Goal: Task Accomplishment & Management: Manage account settings

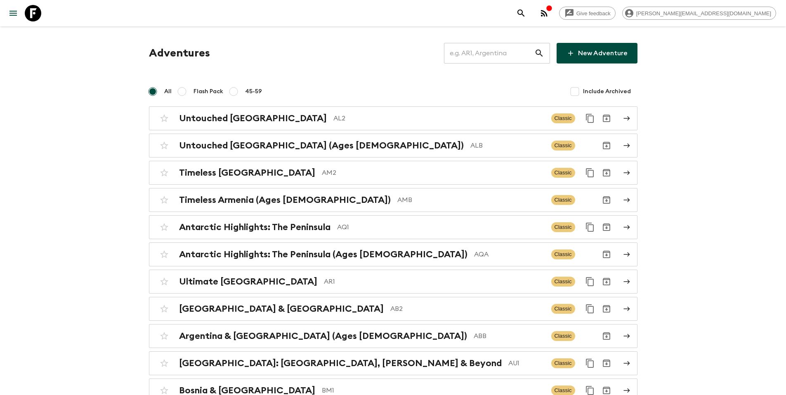
click at [480, 57] on input "text" at bounding box center [489, 53] width 90 height 23
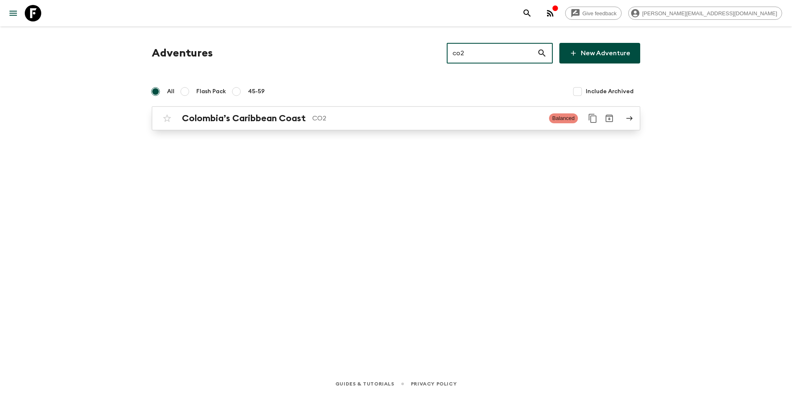
type input "co2"
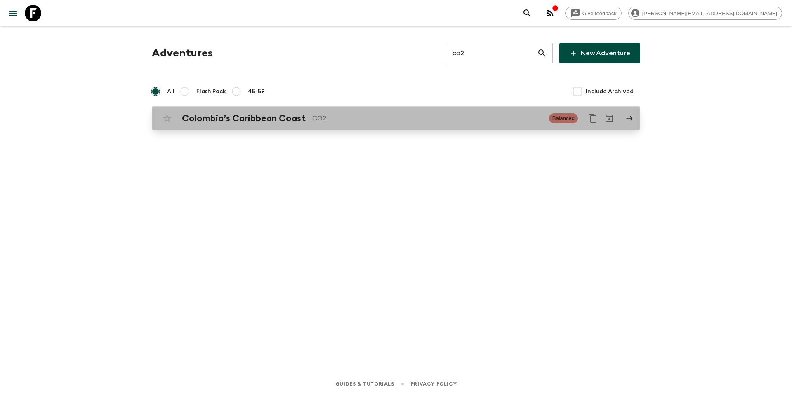
click at [425, 124] on div "Colombia’s Caribbean Coast CO2 Balanced" at bounding box center [380, 118] width 442 height 16
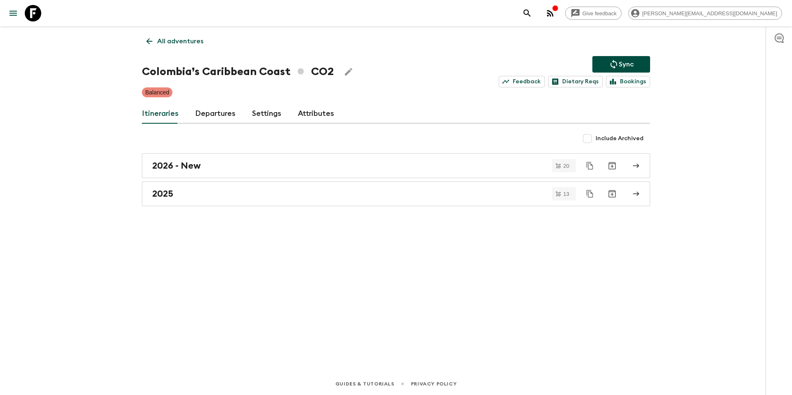
click at [217, 113] on link "Departures" at bounding box center [215, 114] width 40 height 20
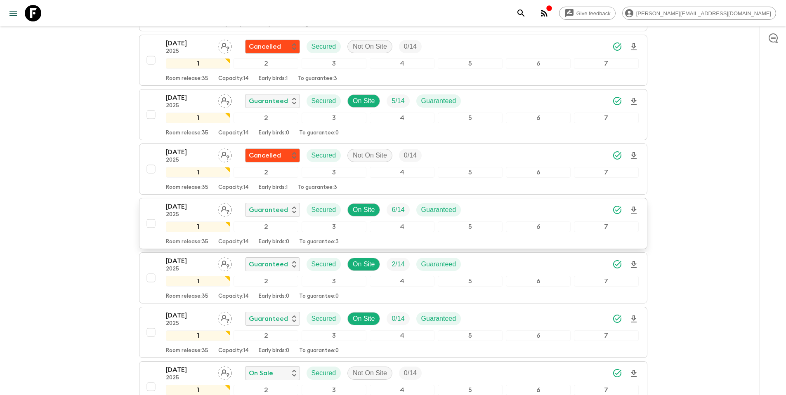
scroll to position [595, 0]
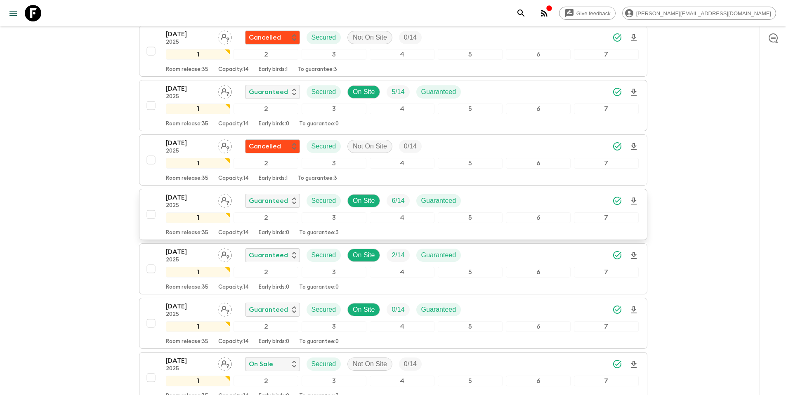
click at [505, 202] on div "[DATE] 2025 Guaranteed Secured On Site 6 / 14 Guaranteed" at bounding box center [402, 201] width 473 height 16
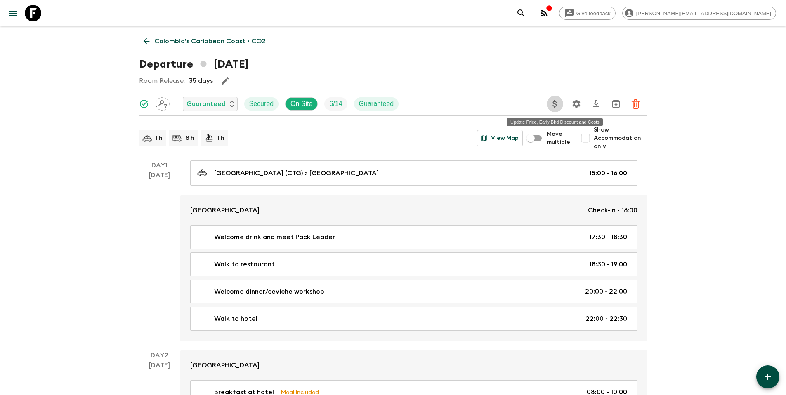
click at [554, 106] on icon "Update Price, Early Bird Discount and Costs" at bounding box center [555, 104] width 10 height 10
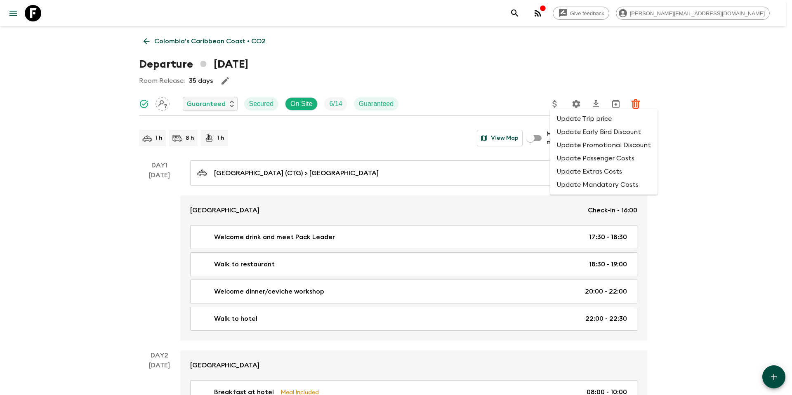
click at [565, 142] on li "Update Promotional Discount" at bounding box center [604, 145] width 108 height 13
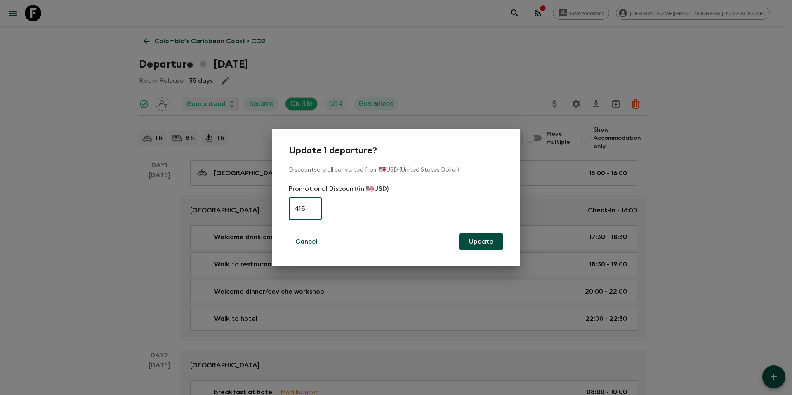
click at [312, 209] on input "415" at bounding box center [305, 208] width 33 height 23
type input "0"
click at [489, 242] on button "Update" at bounding box center [481, 241] width 44 height 16
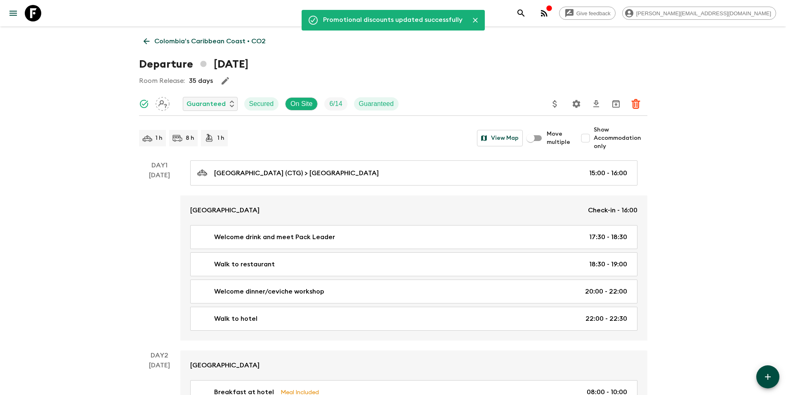
click at [187, 43] on p "Colombia’s Caribbean Coast • CO2" at bounding box center [209, 41] width 111 height 10
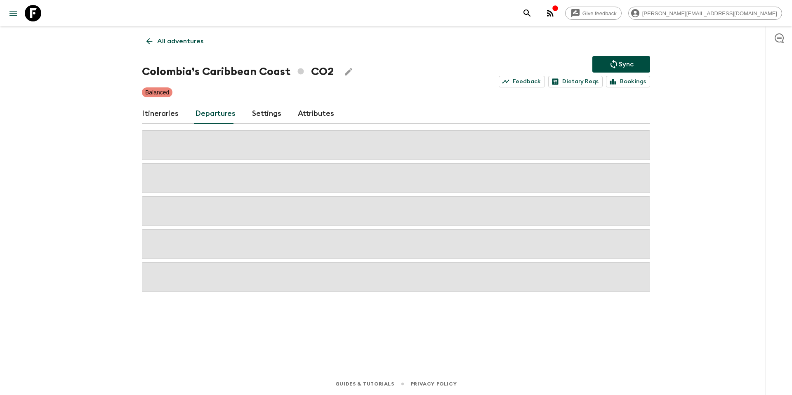
click at [613, 63] on icon "Sync adventure departures to the booking engine" at bounding box center [613, 64] width 7 height 9
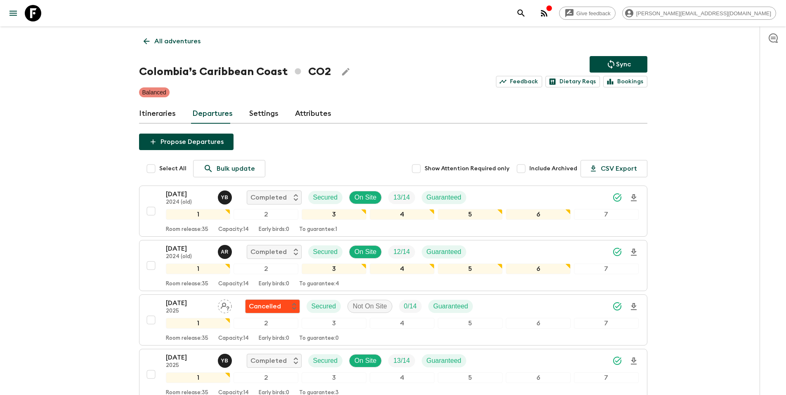
click at [616, 62] on p "Sync" at bounding box center [623, 64] width 15 height 10
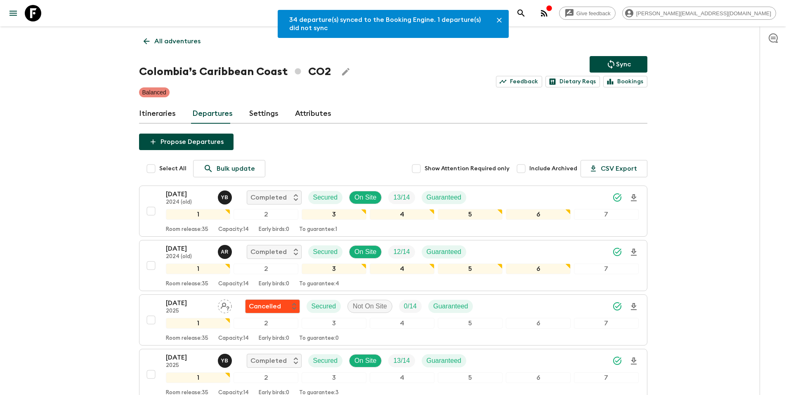
click at [184, 42] on p "All adventures" at bounding box center [177, 41] width 46 height 10
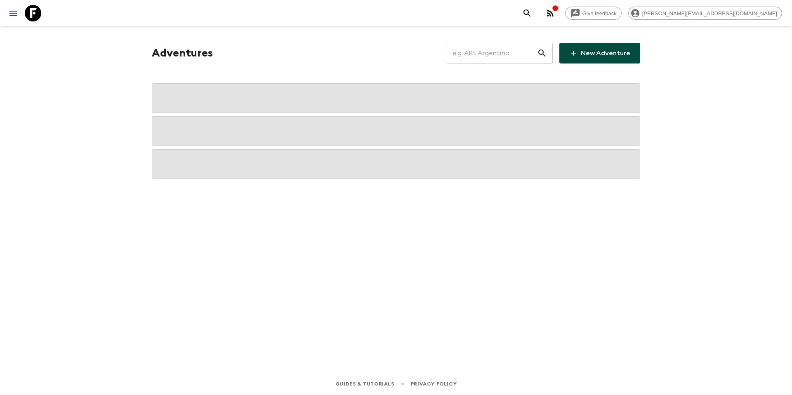
click at [485, 53] on input "text" at bounding box center [492, 53] width 90 height 23
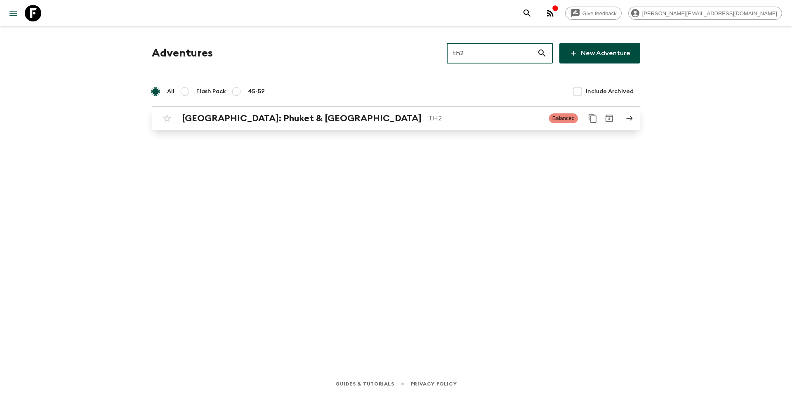
type input "th2"
click at [327, 120] on h2 "[GEOGRAPHIC_DATA]: Phuket & [GEOGRAPHIC_DATA]" at bounding box center [302, 118] width 240 height 11
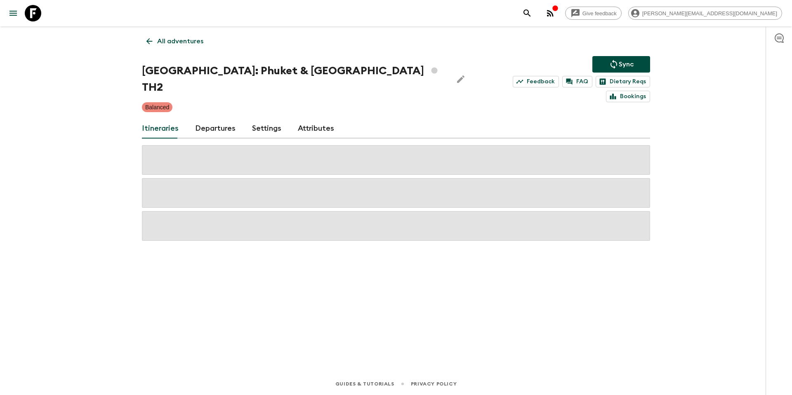
click at [216, 119] on link "Departures" at bounding box center [215, 129] width 40 height 20
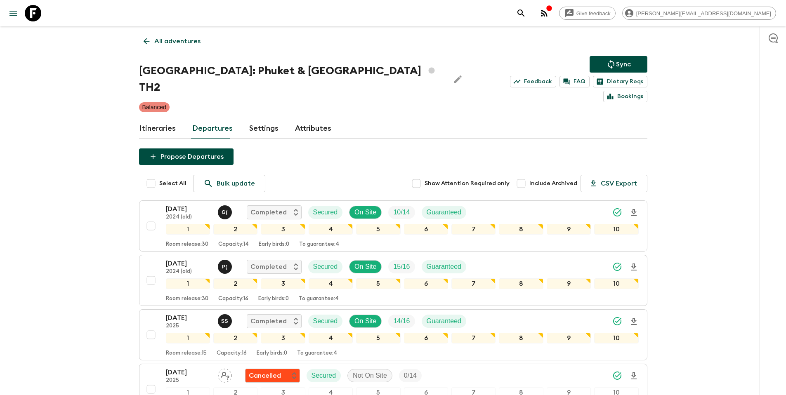
scroll to position [1249, 0]
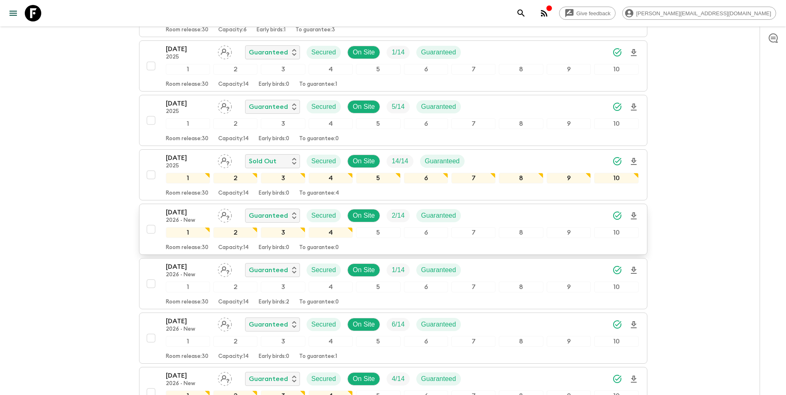
click at [531, 207] on div "[DATE] 2026 - New Guaranteed Secured On Site 2 / 14 Guaranteed" at bounding box center [402, 215] width 473 height 16
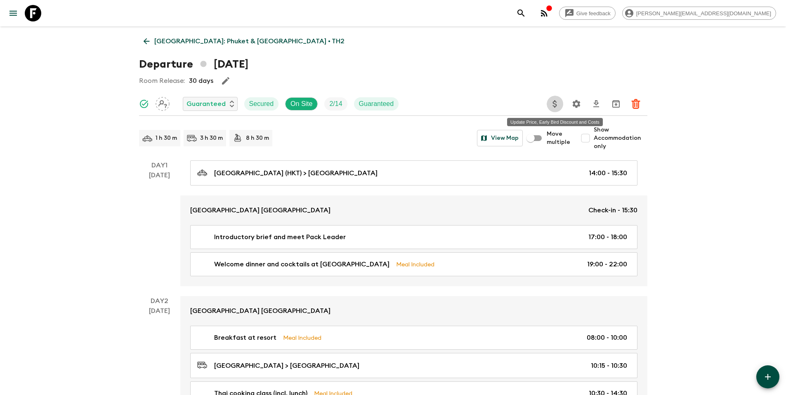
click at [551, 104] on icon "Update Price, Early Bird Discount and Costs" at bounding box center [555, 104] width 10 height 10
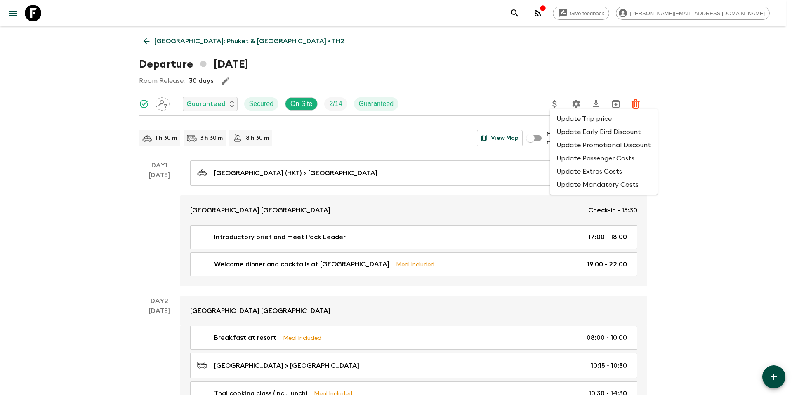
click at [571, 148] on li "Update Promotional Discount" at bounding box center [604, 145] width 108 height 13
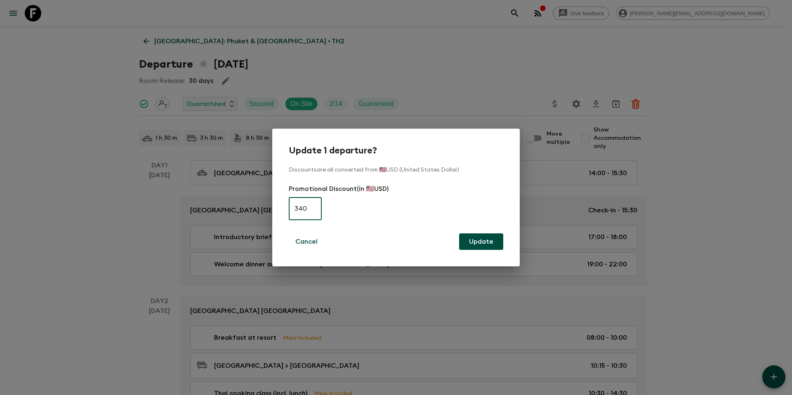
click at [308, 212] on input "340" at bounding box center [305, 208] width 33 height 23
click at [308, 211] on input "340" at bounding box center [305, 208] width 33 height 23
type input "0"
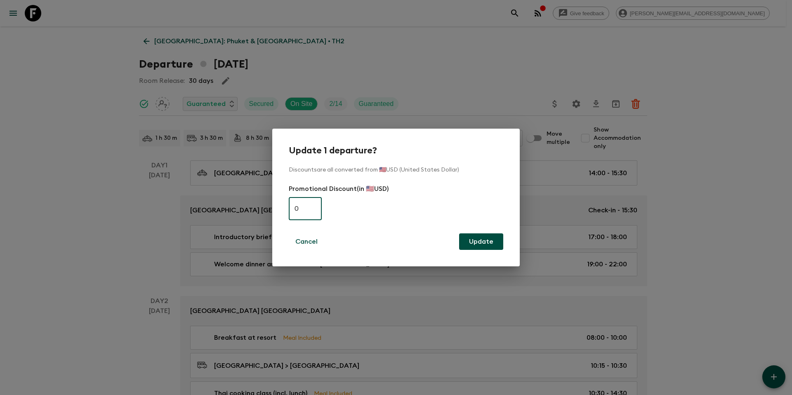
click at [490, 245] on button "Update" at bounding box center [481, 241] width 44 height 16
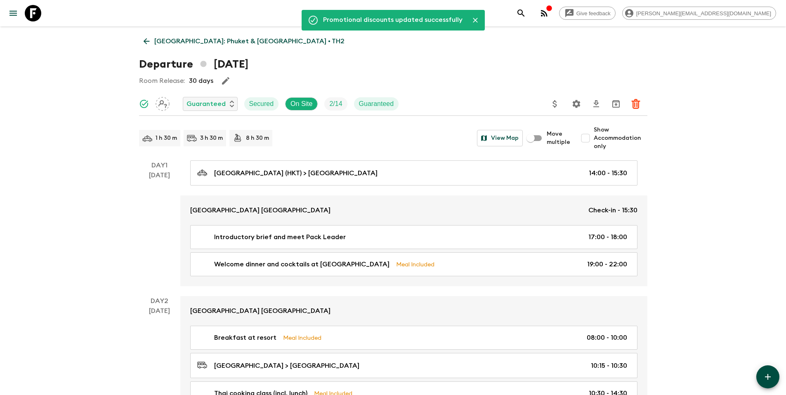
click at [245, 44] on p "[GEOGRAPHIC_DATA]: Phuket & [GEOGRAPHIC_DATA] • TH2" at bounding box center [249, 41] width 190 height 10
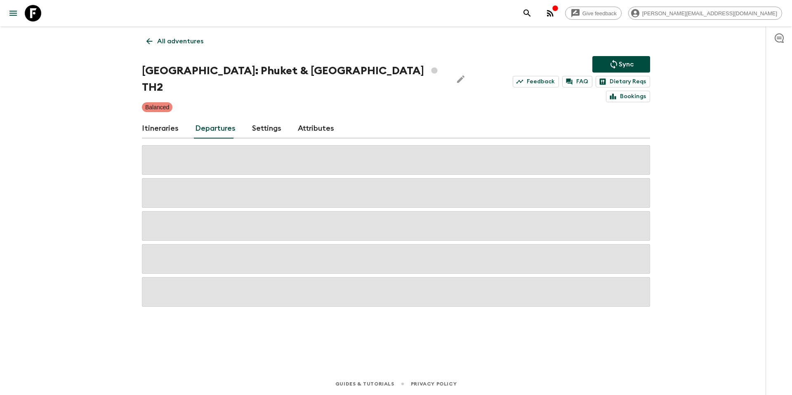
click at [617, 61] on icon "Sync adventure departures to the booking engine" at bounding box center [614, 64] width 10 height 10
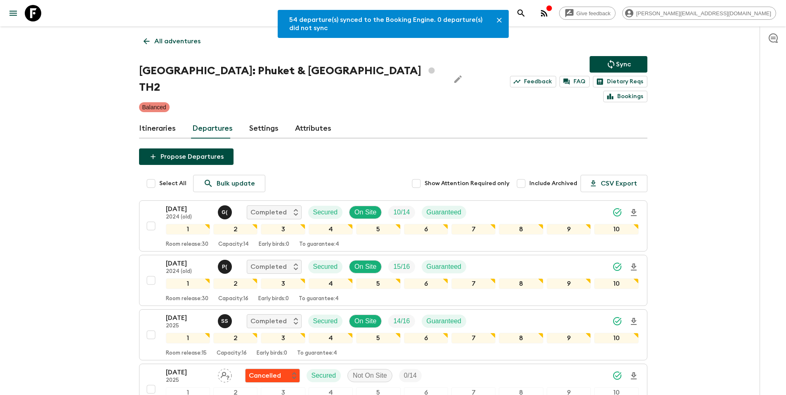
click at [161, 44] on p "All adventures" at bounding box center [177, 41] width 46 height 10
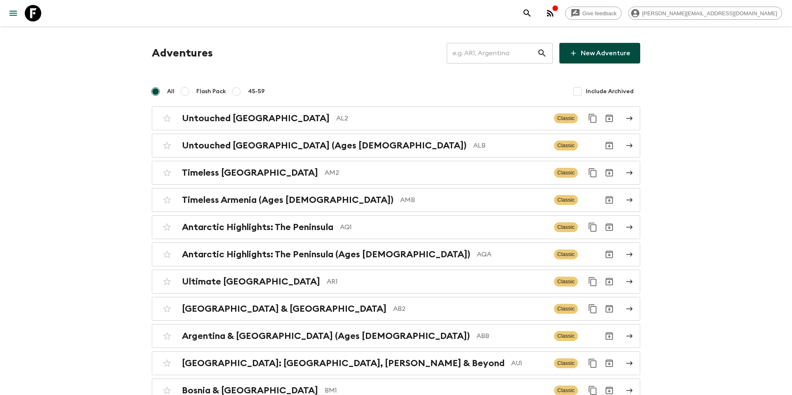
click at [503, 55] on input "text" at bounding box center [492, 53] width 90 height 23
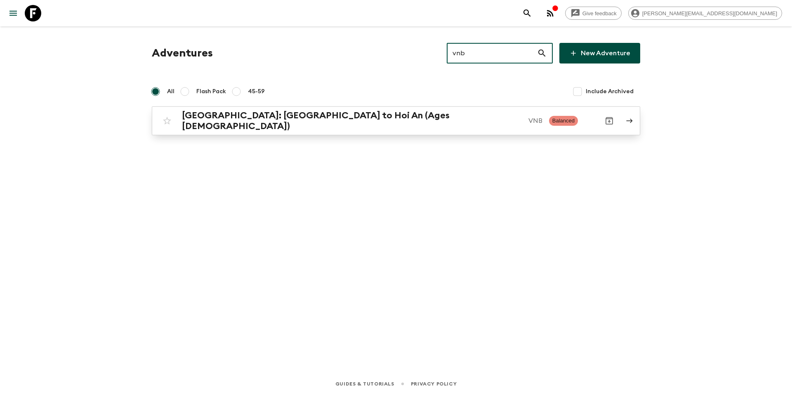
type input "vnb"
click at [448, 124] on div "[GEOGRAPHIC_DATA]: [GEOGRAPHIC_DATA] to Hoi An (Ages [DEMOGRAPHIC_DATA]) VNB Ba…" at bounding box center [380, 120] width 442 height 21
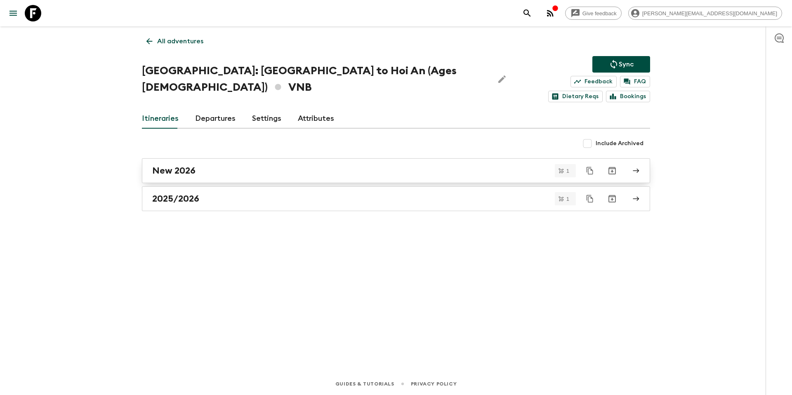
click at [246, 165] on div "New 2026" at bounding box center [388, 170] width 472 height 11
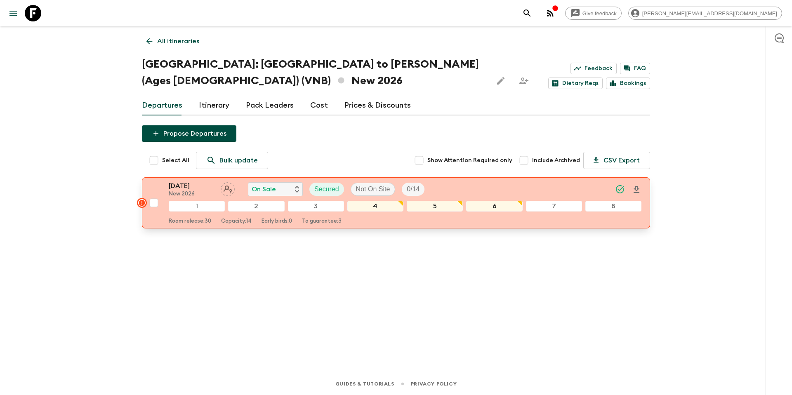
click at [153, 203] on input "checkbox" at bounding box center [154, 203] width 16 height 16
checkbox input "true"
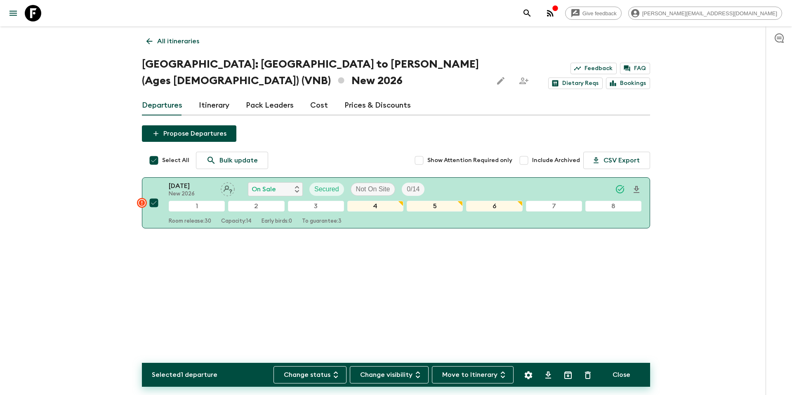
click at [527, 375] on icon "Settings" at bounding box center [528, 375] width 10 height 10
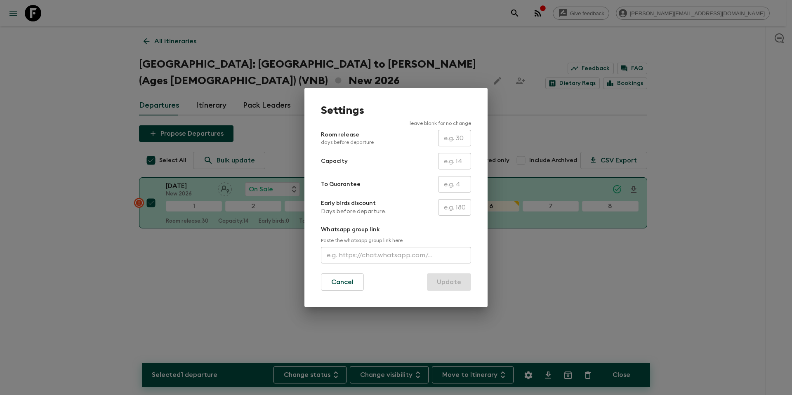
click at [458, 185] on input "text" at bounding box center [454, 184] width 33 height 16
type input "0"
drag, startPoint x: 453, startPoint y: 283, endPoint x: 447, endPoint y: 279, distance: 8.0
click at [454, 284] on button "Update" at bounding box center [449, 281] width 44 height 17
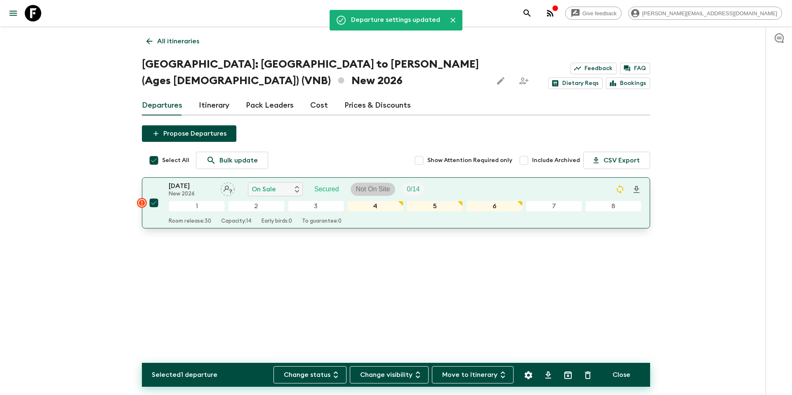
click at [379, 186] on p "Not On Site" at bounding box center [373, 189] width 34 height 10
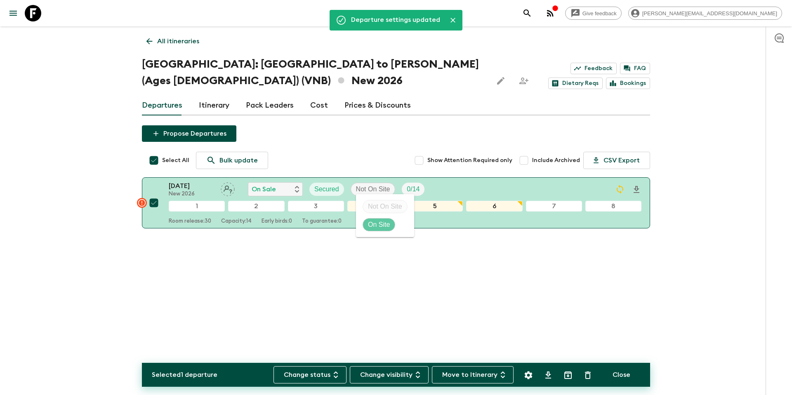
click at [378, 221] on p "On Site" at bounding box center [379, 225] width 22 height 10
click at [193, 44] on p "All itineraries" at bounding box center [178, 41] width 42 height 10
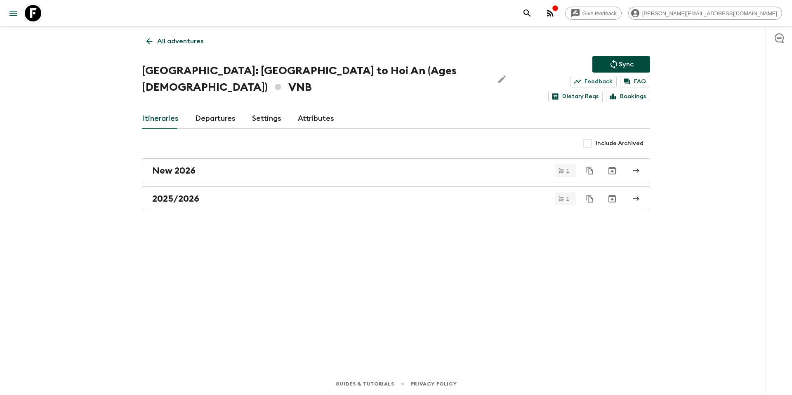
click at [614, 61] on icon "Sync adventure departures to the booking engine" at bounding box center [614, 64] width 10 height 10
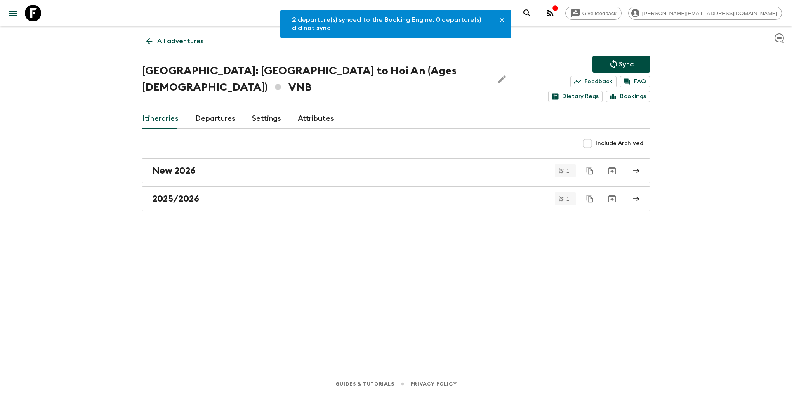
click at [186, 46] on link "All adventures" at bounding box center [175, 41] width 66 height 16
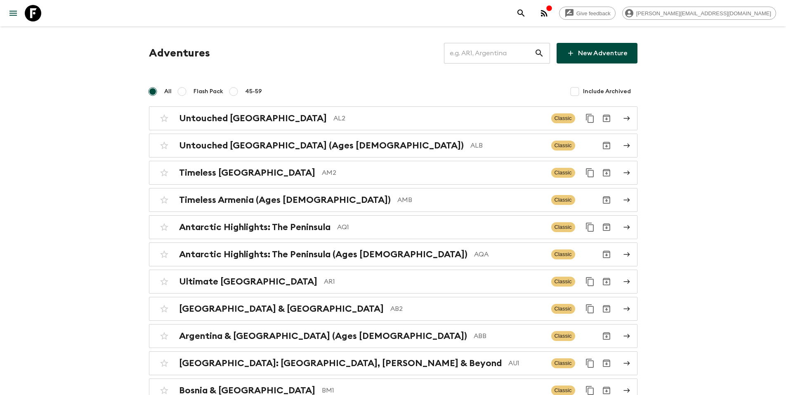
click at [488, 63] on input "text" at bounding box center [489, 53] width 90 height 23
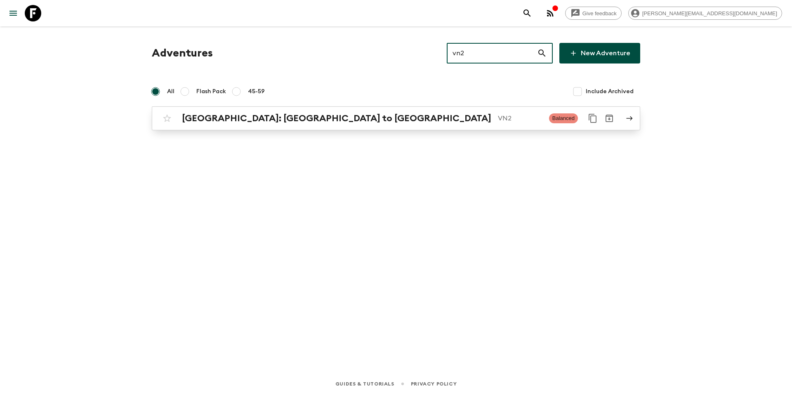
type input "vn2"
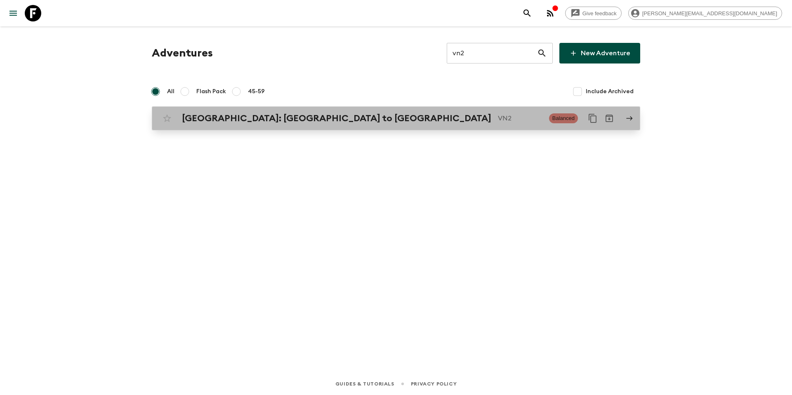
click at [391, 126] on div "[GEOGRAPHIC_DATA]: [GEOGRAPHIC_DATA] to Hoi An VN2 Balanced" at bounding box center [380, 118] width 442 height 16
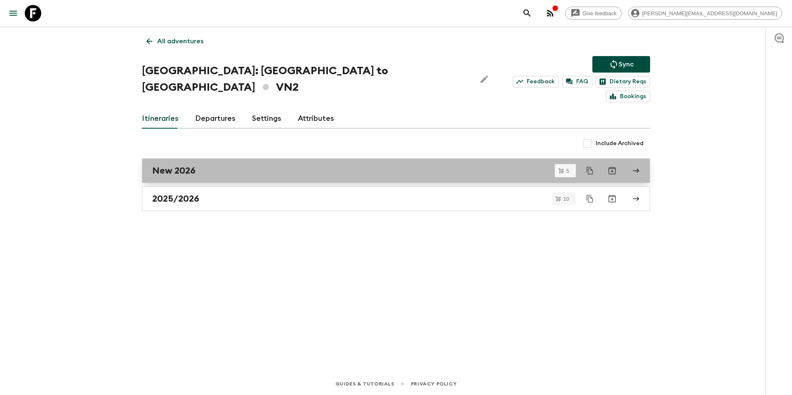
click at [203, 165] on div "New 2026" at bounding box center [388, 170] width 472 height 11
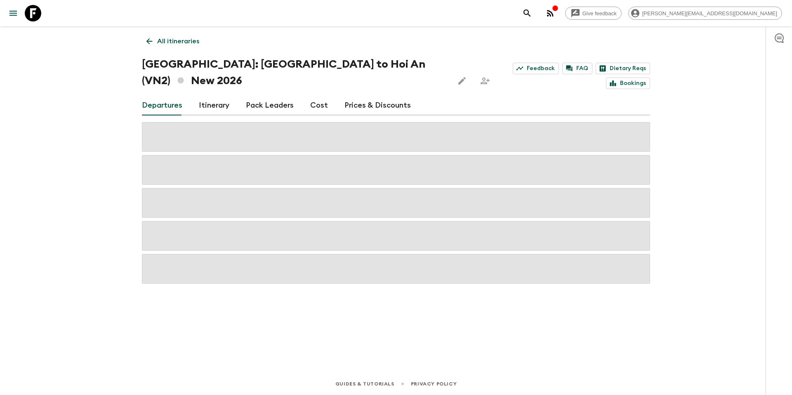
click at [366, 96] on link "Prices & Discounts" at bounding box center [377, 106] width 66 height 20
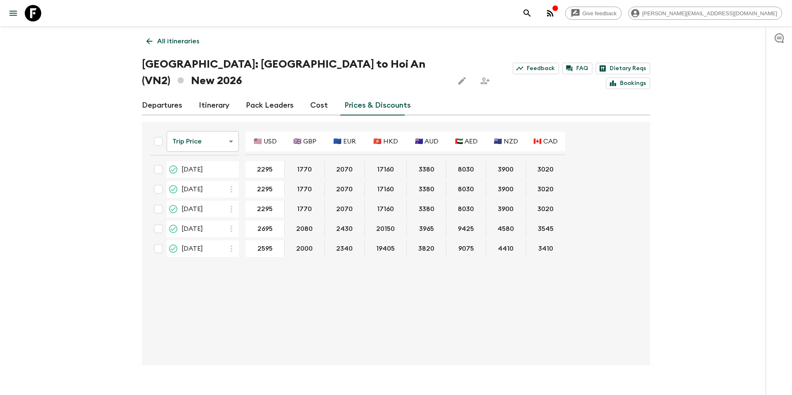
click at [171, 96] on link "Departures" at bounding box center [162, 106] width 40 height 20
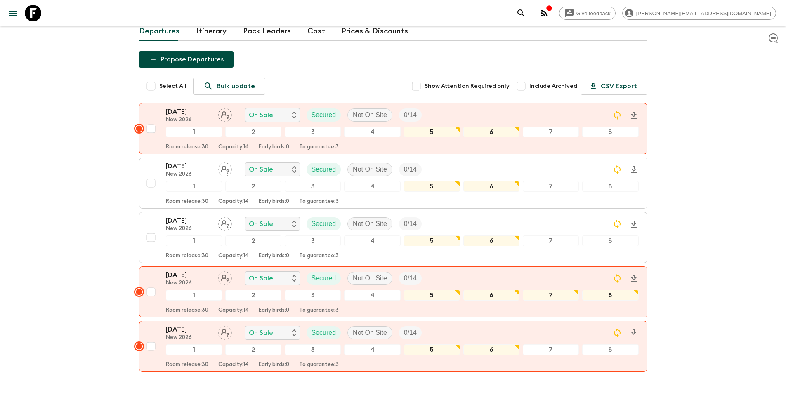
scroll to position [75, 0]
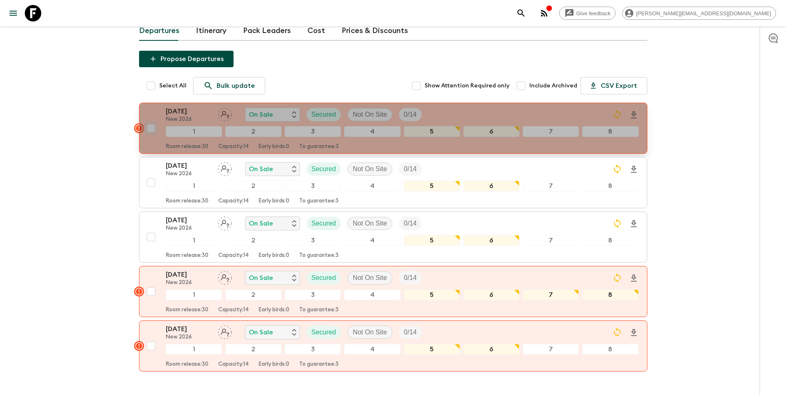
click at [151, 120] on input "checkbox" at bounding box center [151, 128] width 16 height 16
checkbox input "true"
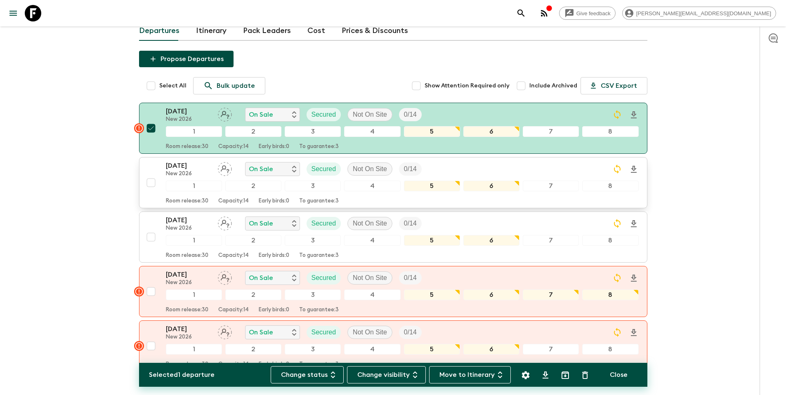
click at [151, 174] on input "checkbox" at bounding box center [151, 182] width 16 height 16
checkbox input "true"
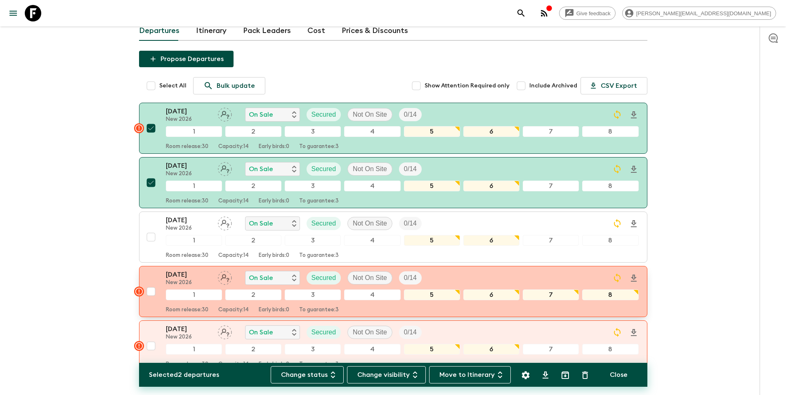
click at [151, 283] on input "checkbox" at bounding box center [151, 291] width 16 height 16
checkbox input "true"
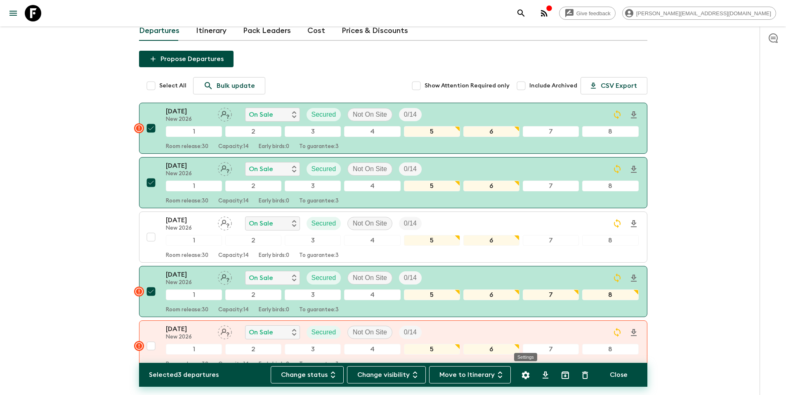
click at [527, 376] on icon "Settings" at bounding box center [525, 375] width 8 height 8
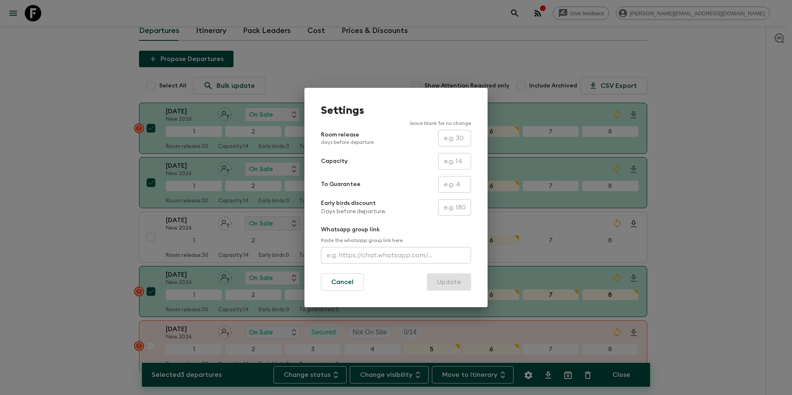
click at [452, 161] on input "text" at bounding box center [454, 161] width 33 height 16
click at [409, 171] on form "Room release days before departure ​ Capacity ​ To Guarantee ​ Early birds disc…" at bounding box center [396, 210] width 150 height 161
click at [451, 186] on input "text" at bounding box center [454, 184] width 33 height 16
type input "0"
click at [451, 291] on div "Settings leave blank for no change Room release days before departure ​ Capacit…" at bounding box center [395, 197] width 183 height 219
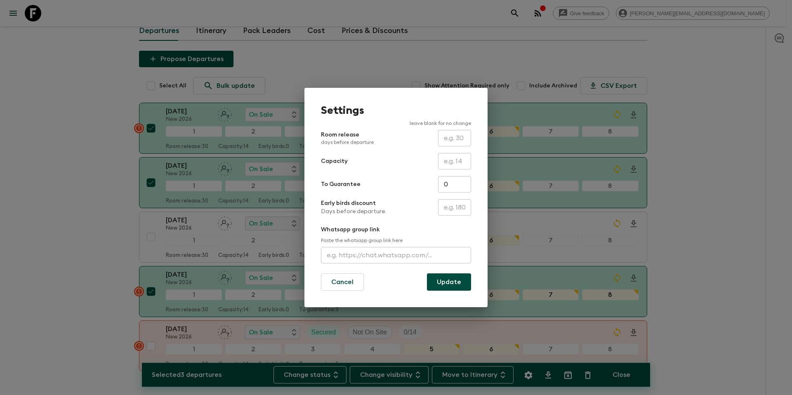
click at [447, 285] on button "Update" at bounding box center [449, 281] width 44 height 17
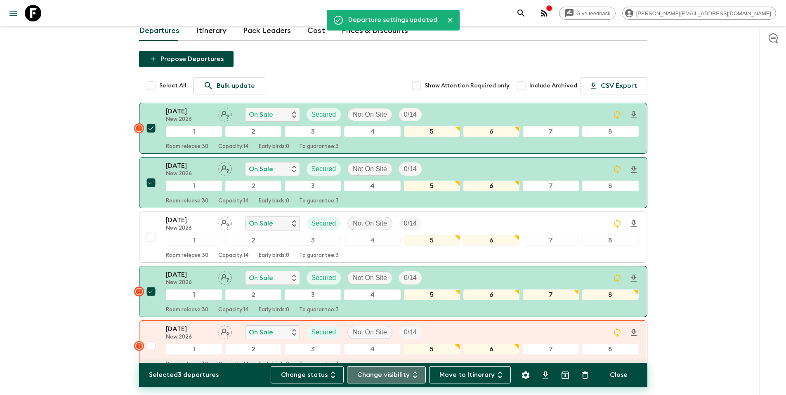
click at [394, 374] on button "Change visibility" at bounding box center [386, 374] width 79 height 17
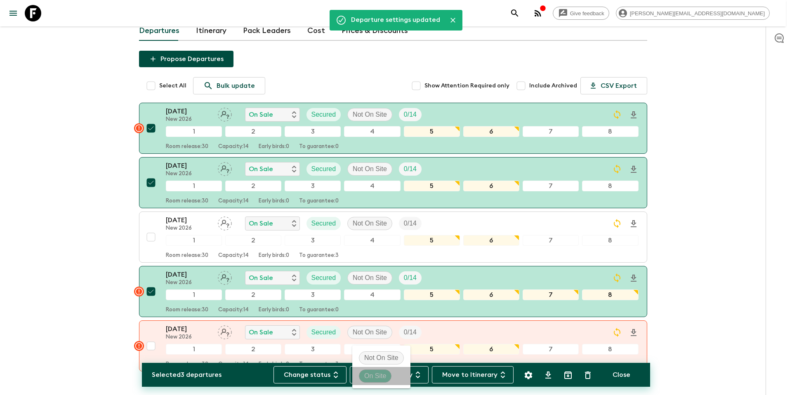
click at [379, 372] on p "On Site" at bounding box center [375, 376] width 22 height 10
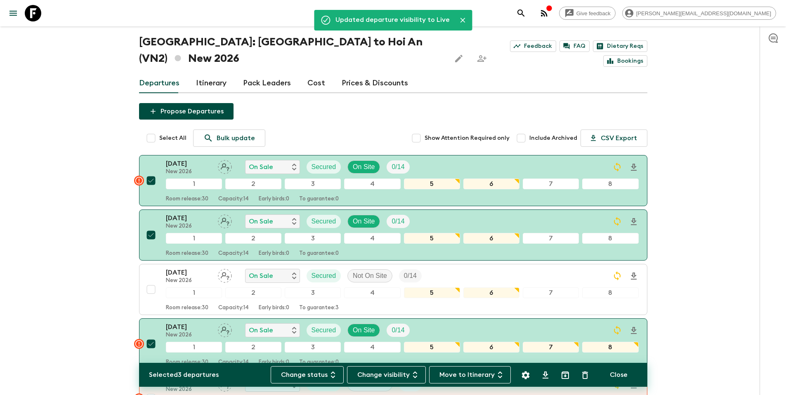
scroll to position [0, 0]
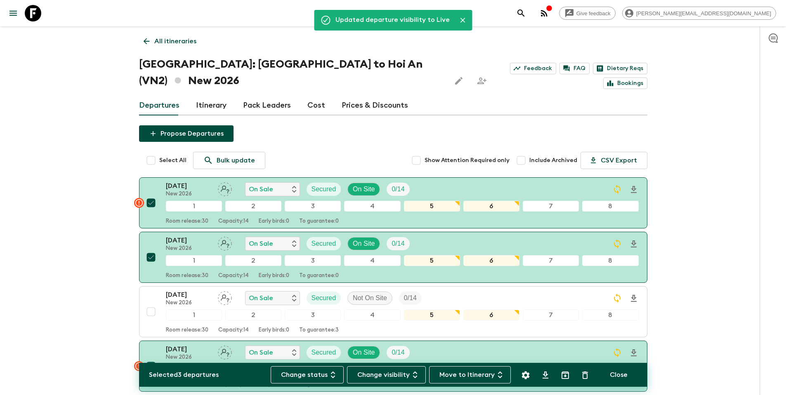
click at [178, 43] on p "All itineraries" at bounding box center [175, 41] width 42 height 10
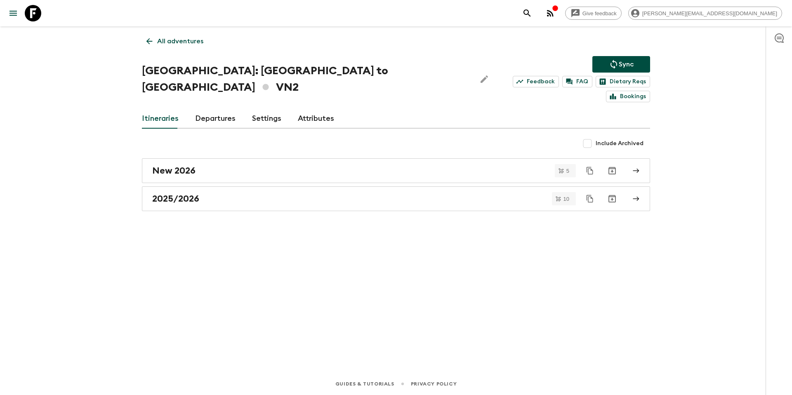
click at [616, 63] on icon "Sync adventure departures to the booking engine" at bounding box center [613, 64] width 7 height 9
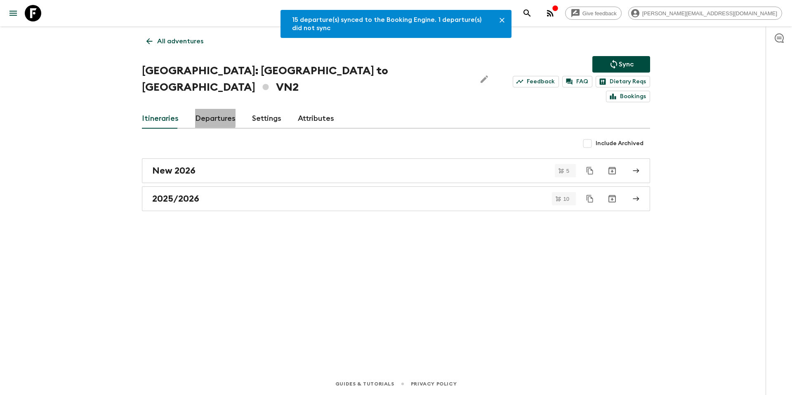
click at [203, 109] on link "Departures" at bounding box center [215, 119] width 40 height 20
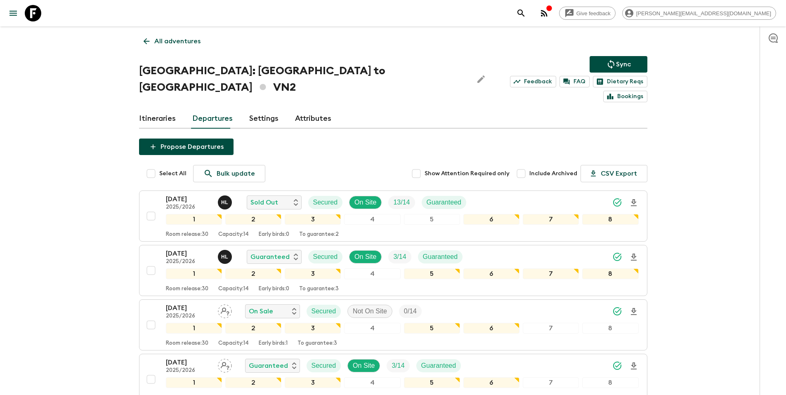
click at [165, 44] on p "All adventures" at bounding box center [177, 41] width 46 height 10
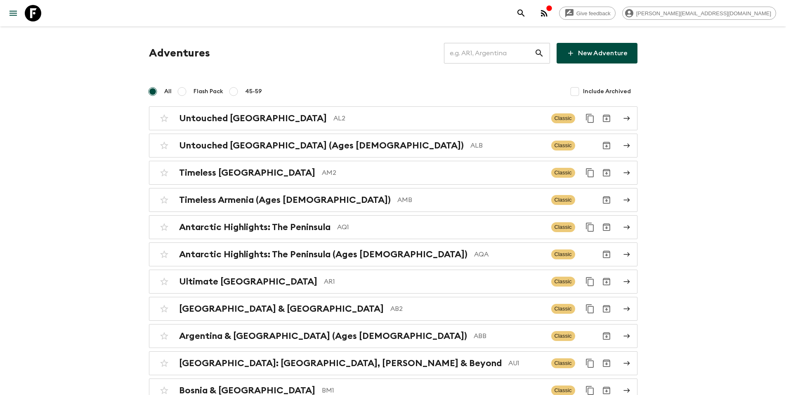
click at [479, 52] on input "text" at bounding box center [489, 53] width 90 height 23
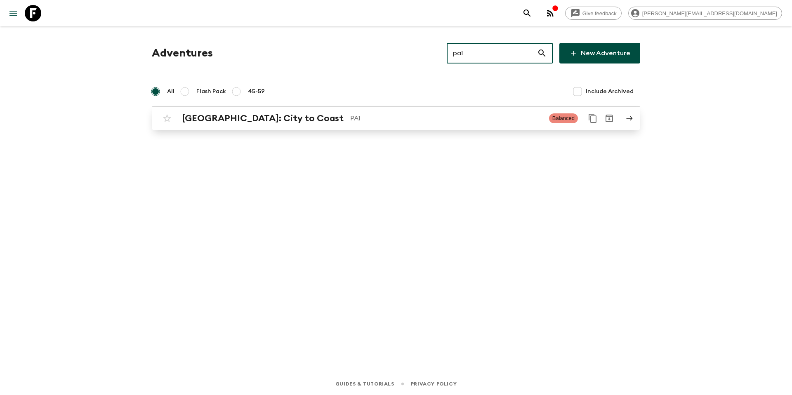
type input "pa1"
click at [377, 120] on p "PA1" at bounding box center [446, 118] width 192 height 10
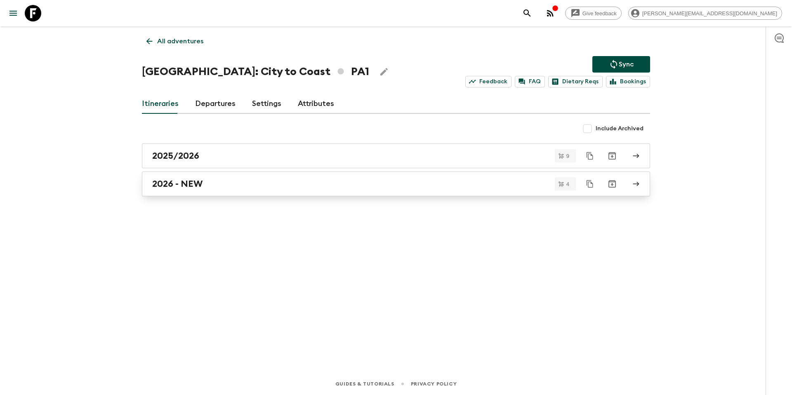
click at [222, 179] on div "2026 - NEW" at bounding box center [388, 184] width 472 height 11
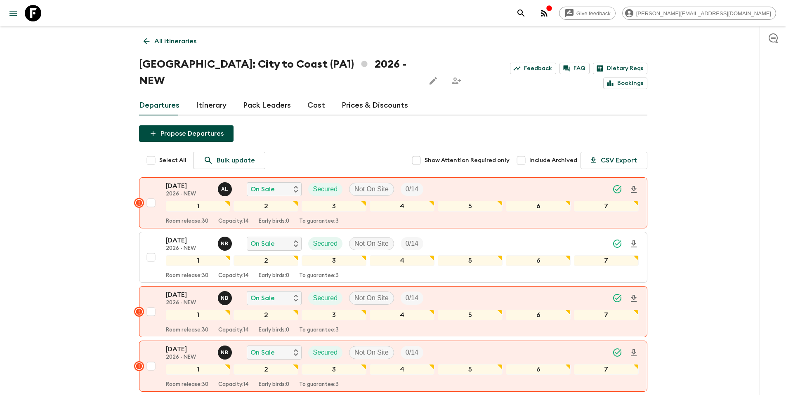
click at [345, 96] on link "Prices & Discounts" at bounding box center [374, 106] width 66 height 20
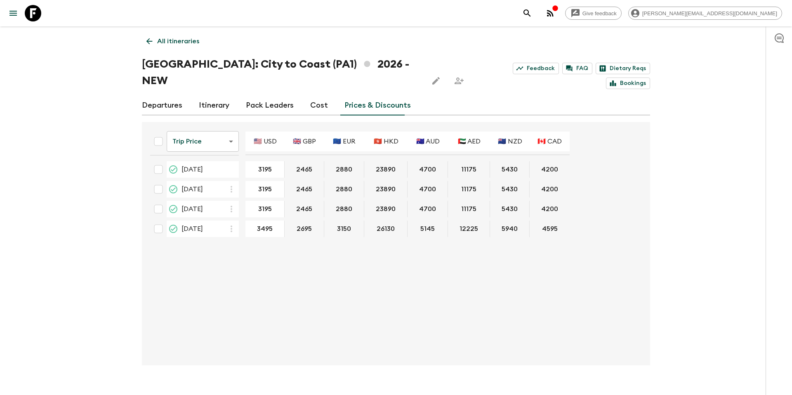
click at [159, 96] on link "Departures" at bounding box center [162, 106] width 40 height 20
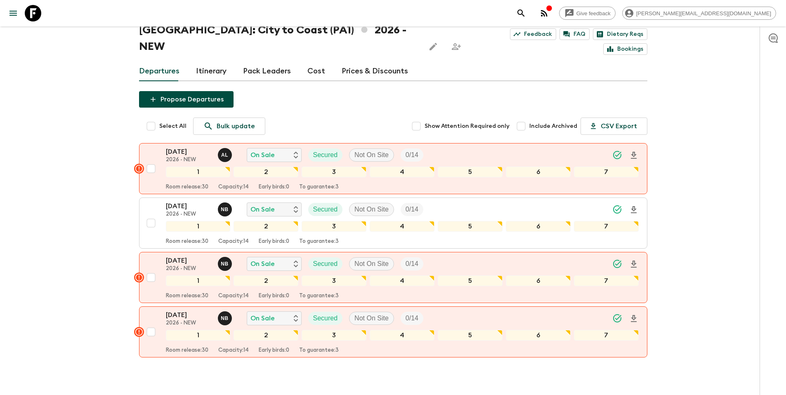
scroll to position [35, 0]
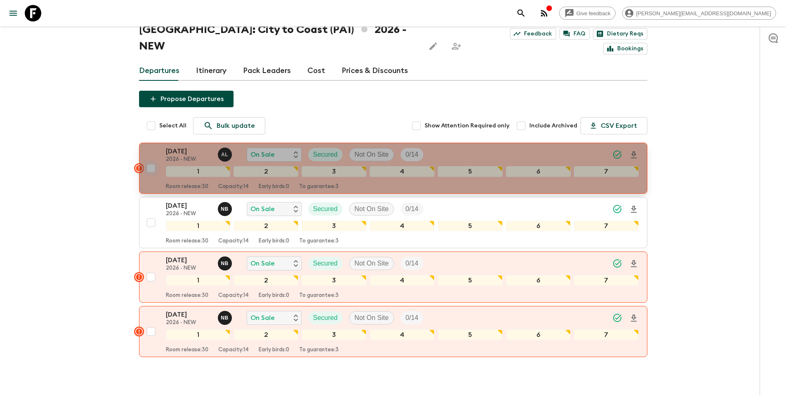
click at [150, 160] on input "checkbox" at bounding box center [151, 168] width 16 height 16
checkbox input "true"
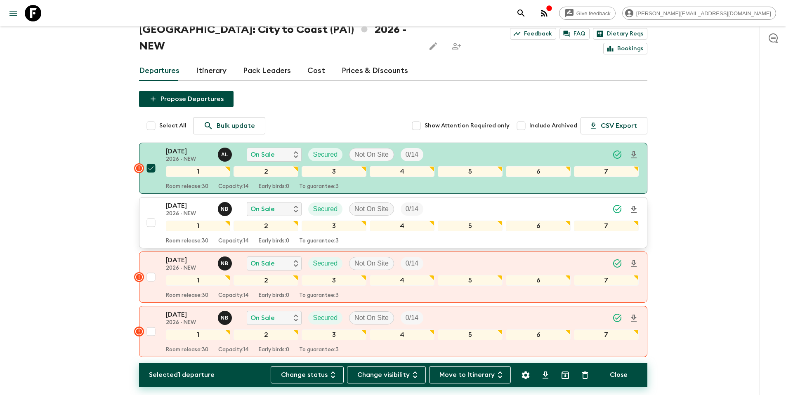
click at [150, 214] on input "checkbox" at bounding box center [151, 222] width 16 height 16
checkbox input "true"
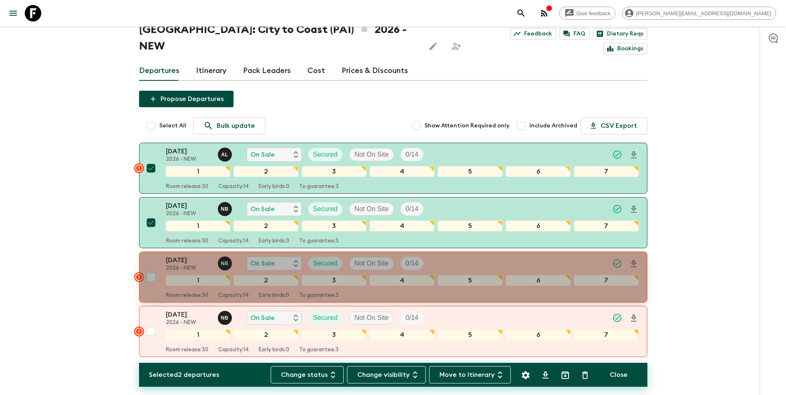
click at [151, 269] on input "checkbox" at bounding box center [151, 277] width 16 height 16
checkbox input "true"
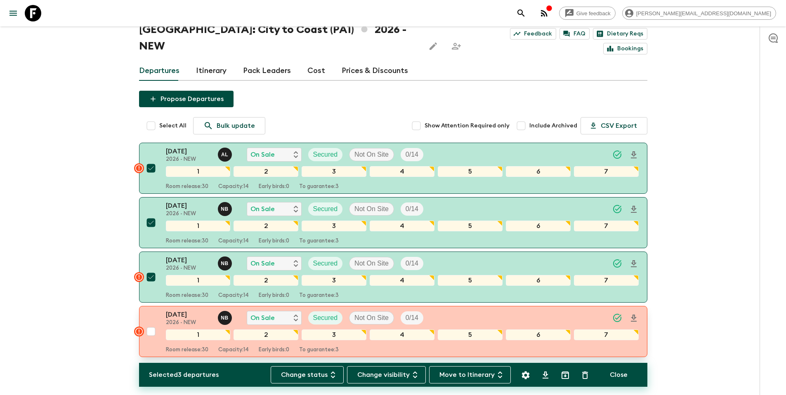
click at [153, 323] on input "checkbox" at bounding box center [151, 331] width 16 height 16
checkbox input "true"
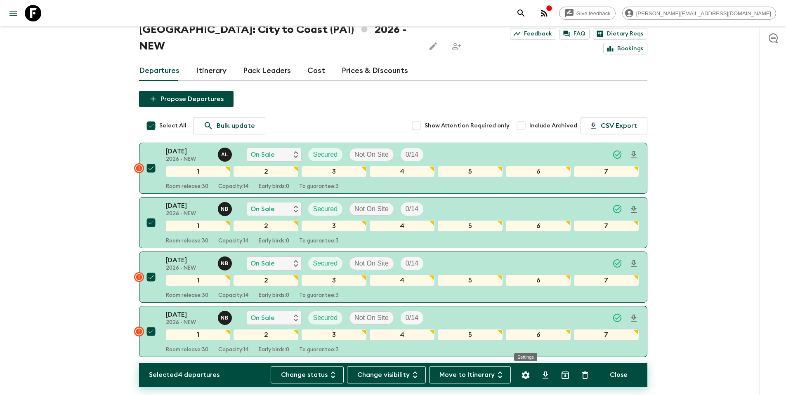
click at [527, 375] on icon "Settings" at bounding box center [525, 375] width 8 height 8
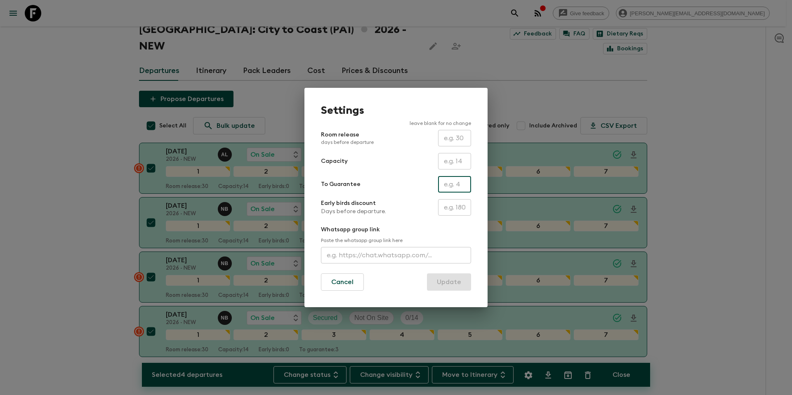
click at [450, 186] on input "text" at bounding box center [454, 184] width 33 height 16
type input "0"
click at [456, 282] on button "Update" at bounding box center [449, 281] width 44 height 17
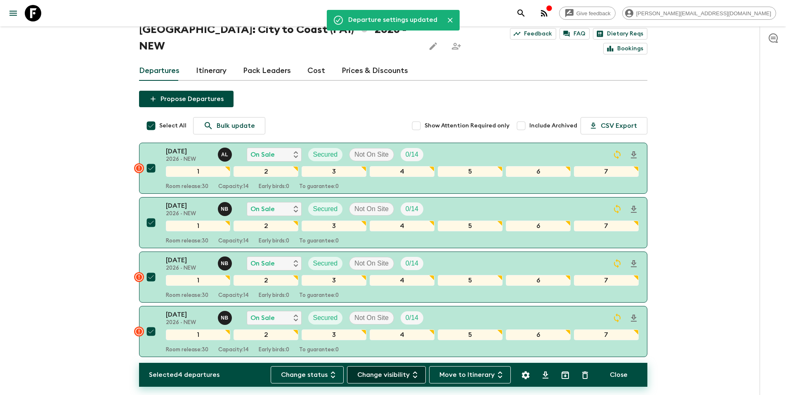
click at [379, 379] on button "Change visibility" at bounding box center [386, 374] width 79 height 17
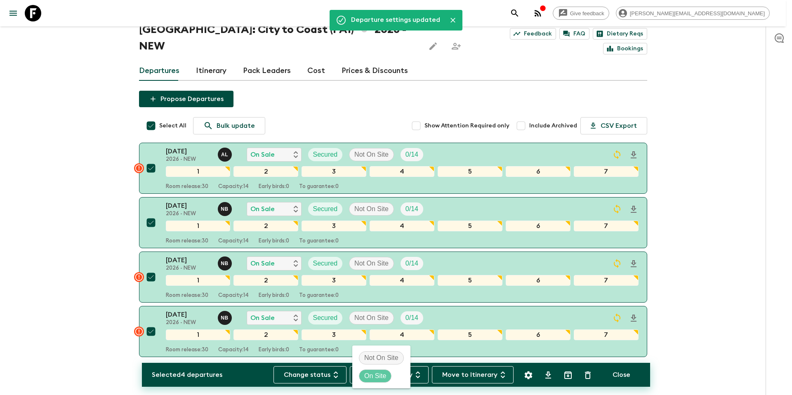
click at [384, 377] on p "On Site" at bounding box center [375, 376] width 22 height 10
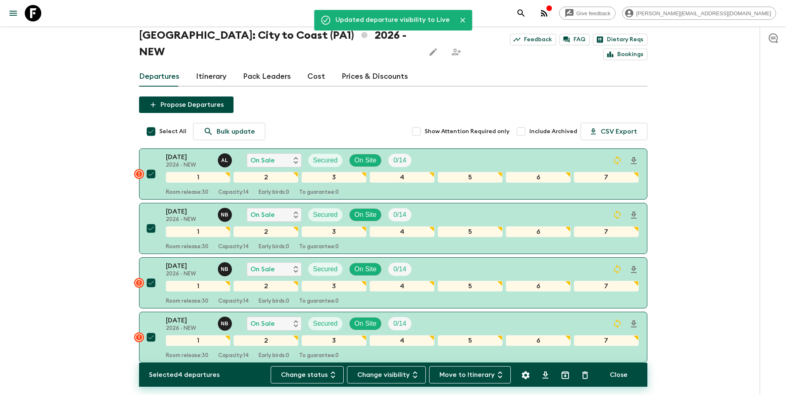
scroll to position [0, 0]
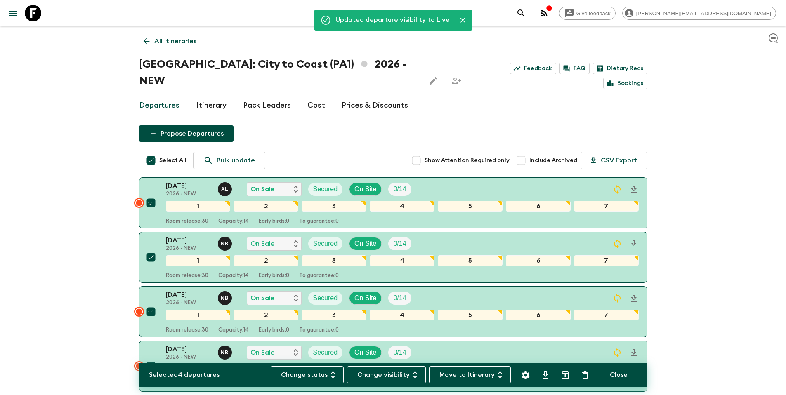
click at [188, 45] on p "All itineraries" at bounding box center [175, 41] width 42 height 10
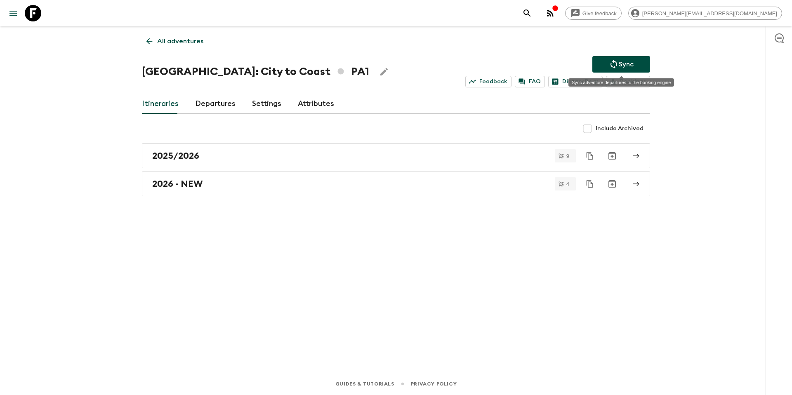
click at [614, 65] on icon "Sync adventure departures to the booking engine" at bounding box center [614, 64] width 10 height 10
click at [189, 43] on p "All adventures" at bounding box center [180, 41] width 46 height 10
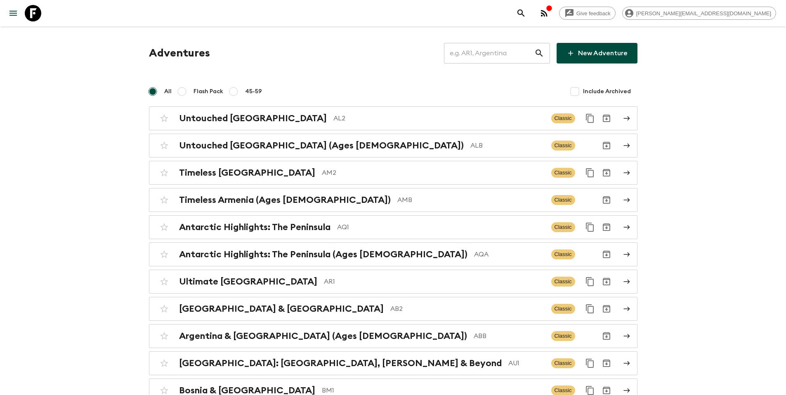
click at [511, 58] on input "text" at bounding box center [489, 53] width 90 height 23
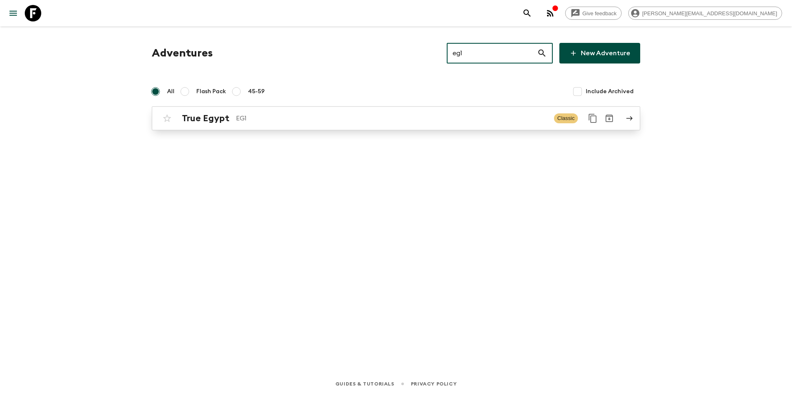
type input "eg1"
click at [310, 125] on div "True Egypt EG1 Classic" at bounding box center [380, 118] width 442 height 16
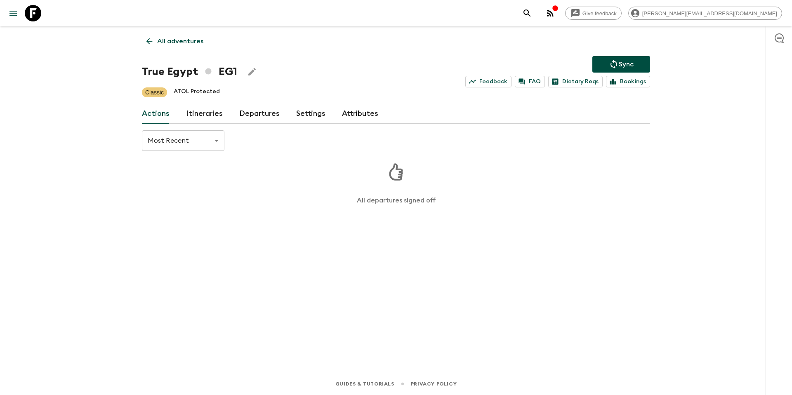
click at [251, 119] on link "Departures" at bounding box center [259, 114] width 40 height 20
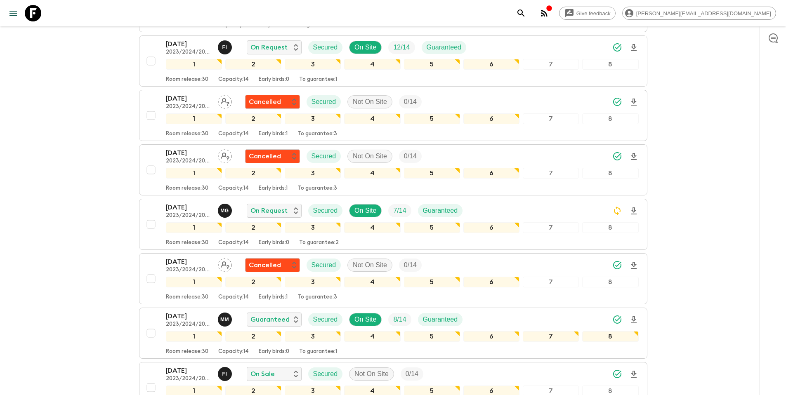
scroll to position [650, 0]
